Goal: Task Accomplishment & Management: Complete application form

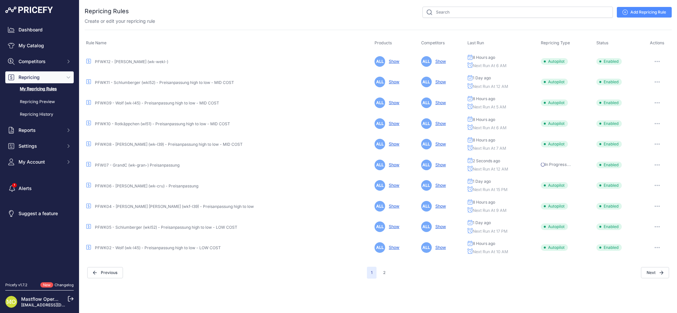
click at [650, 10] on link "Add Repricing Rule" at bounding box center [644, 12] width 55 height 11
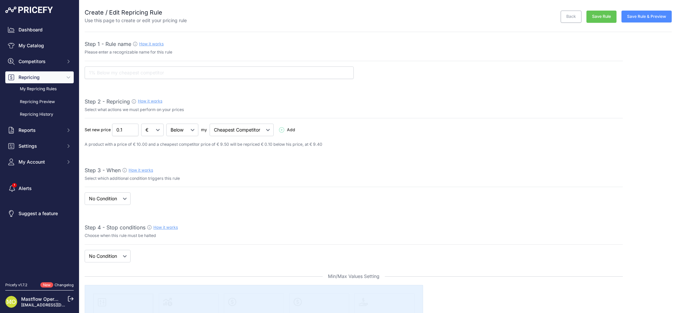
select select "7"
click at [146, 74] on input "text" at bounding box center [219, 72] width 269 height 13
click at [488, 54] on p "Please enter a recognizable name for this rule" at bounding box center [354, 52] width 538 height 6
click at [260, 74] on input "text" at bounding box center [219, 72] width 269 height 13
click at [244, 72] on input "text" at bounding box center [219, 72] width 269 height 13
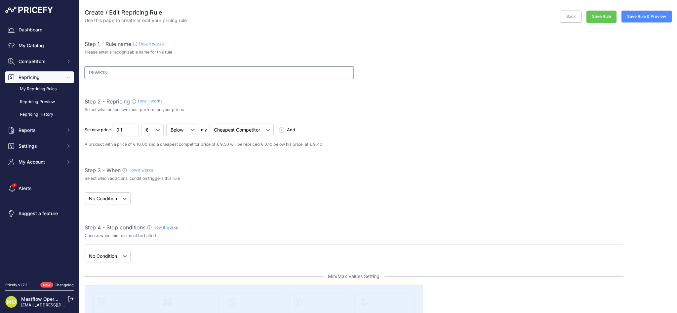
type input "PFWK13 -"
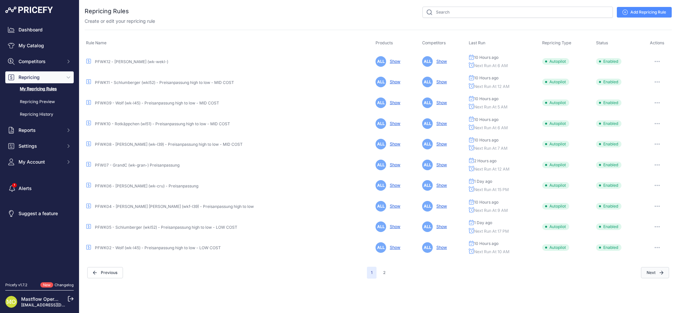
click at [652, 273] on button "Next" at bounding box center [655, 272] width 28 height 11
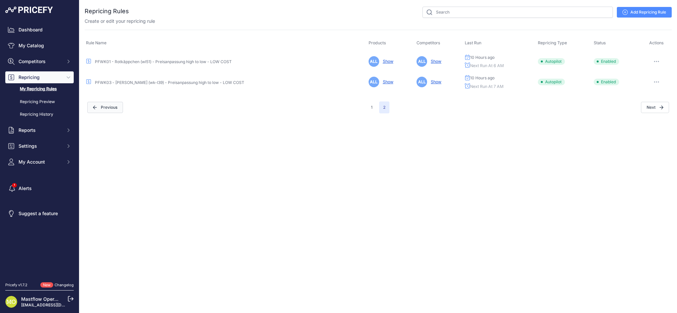
click at [115, 105] on button "Previous" at bounding box center [105, 107] width 36 height 11
